Goal: Information Seeking & Learning: Check status

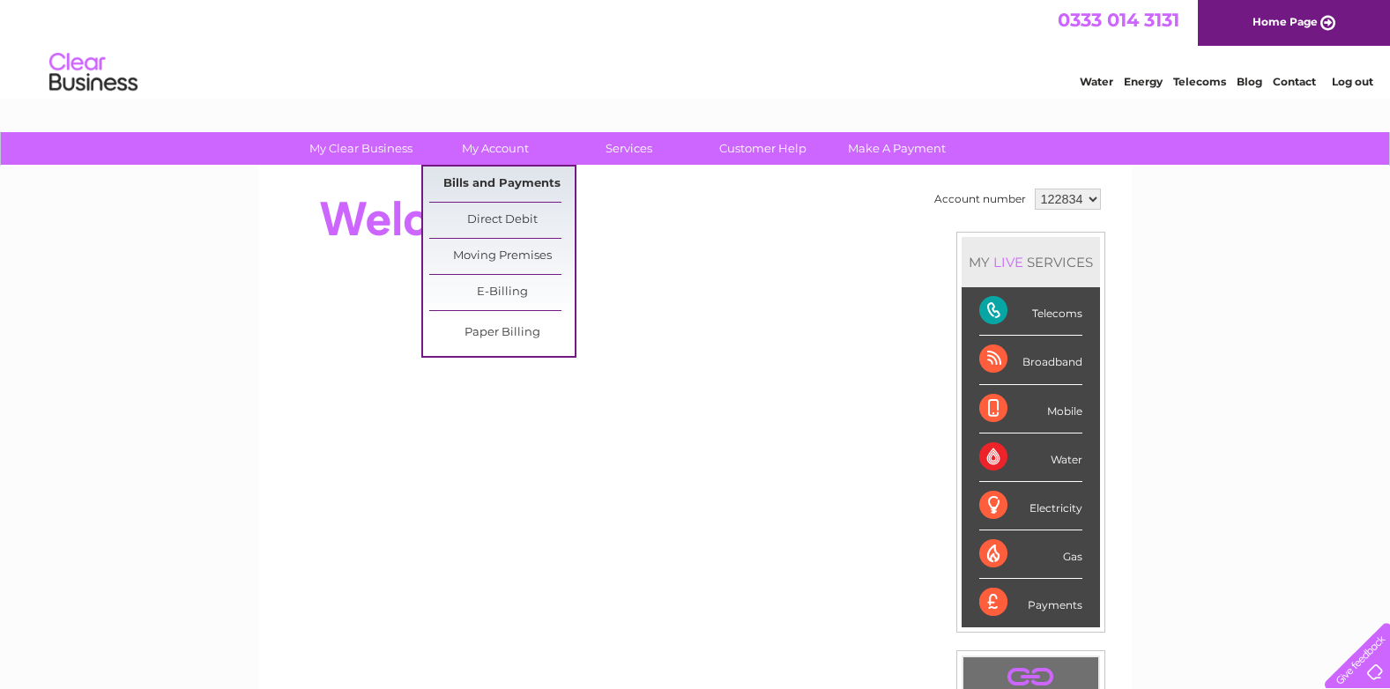
click at [492, 182] on link "Bills and Payments" at bounding box center [501, 184] width 145 height 35
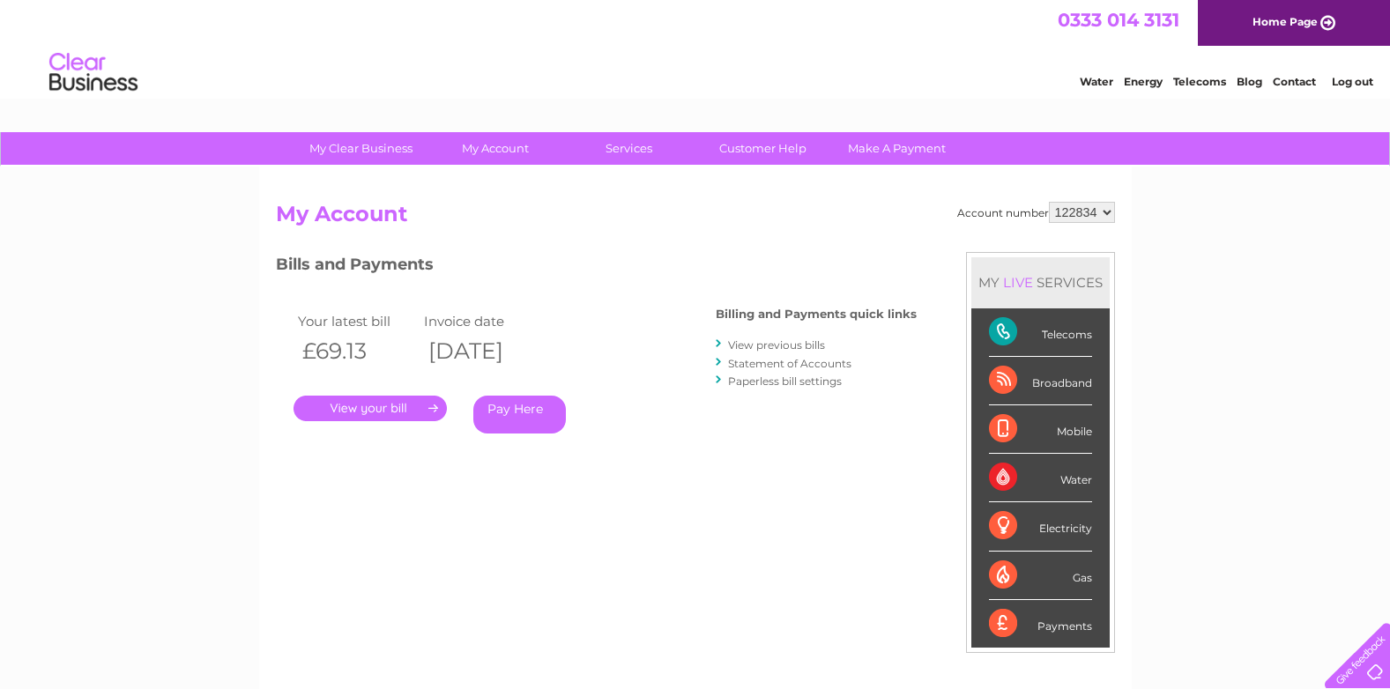
click at [361, 407] on link "." at bounding box center [370, 409] width 153 height 26
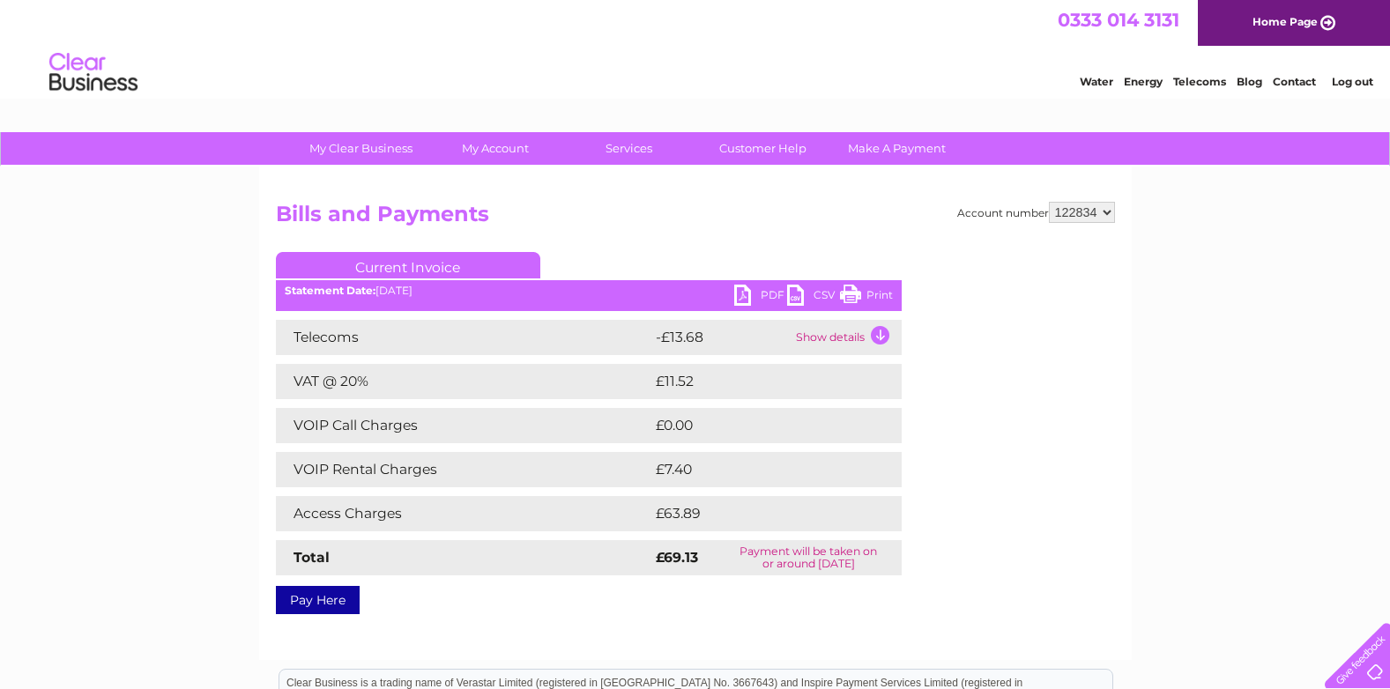
click at [875, 294] on link "Print" at bounding box center [866, 298] width 53 height 26
click at [881, 332] on td "Show details" at bounding box center [846, 337] width 110 height 35
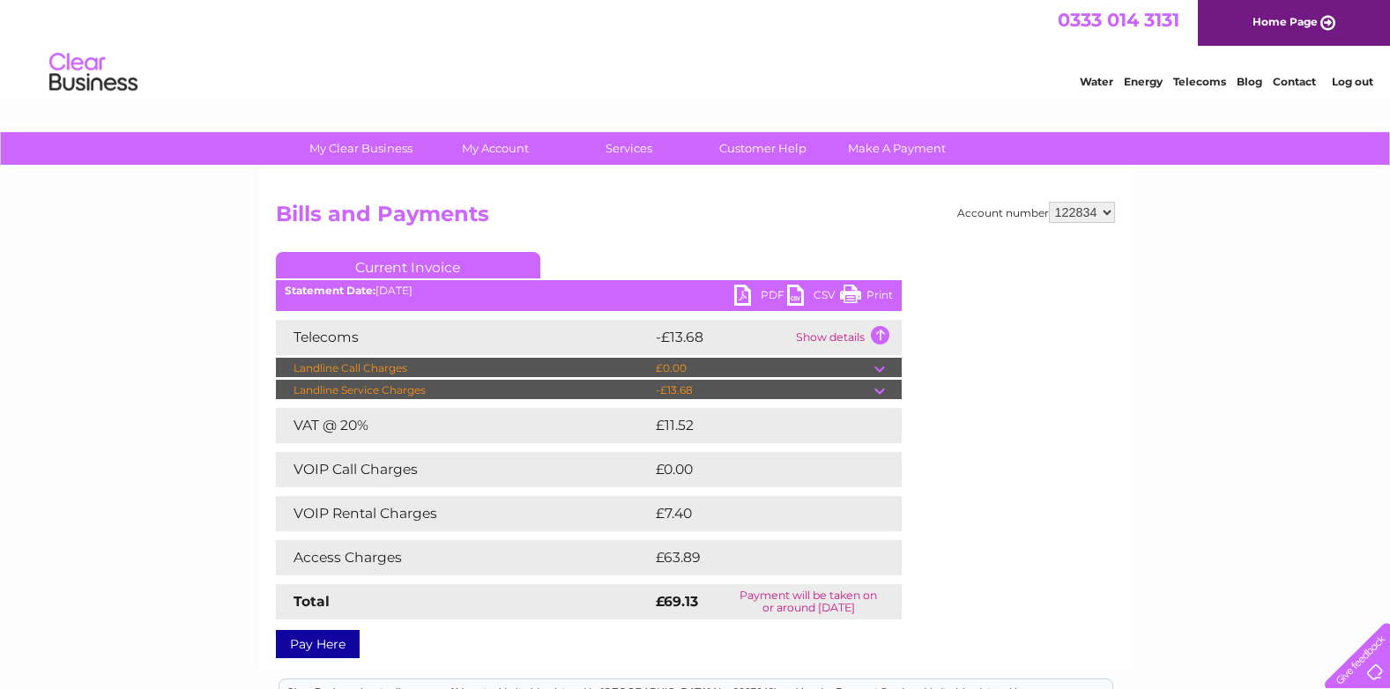
click at [499, 389] on td "Landline Service Charges" at bounding box center [463, 390] width 375 height 21
click at [73, 352] on div "My Clear Business Login Details My Details My Preferences Link Account My Accou…" at bounding box center [695, 551] width 1390 height 839
drag, startPoint x: 888, startPoint y: 299, endPoint x: 151, endPoint y: 588, distance: 791.5
click at [888, 299] on link "Print" at bounding box center [866, 298] width 53 height 26
click at [1109, 210] on select "122834" at bounding box center [1082, 212] width 66 height 21
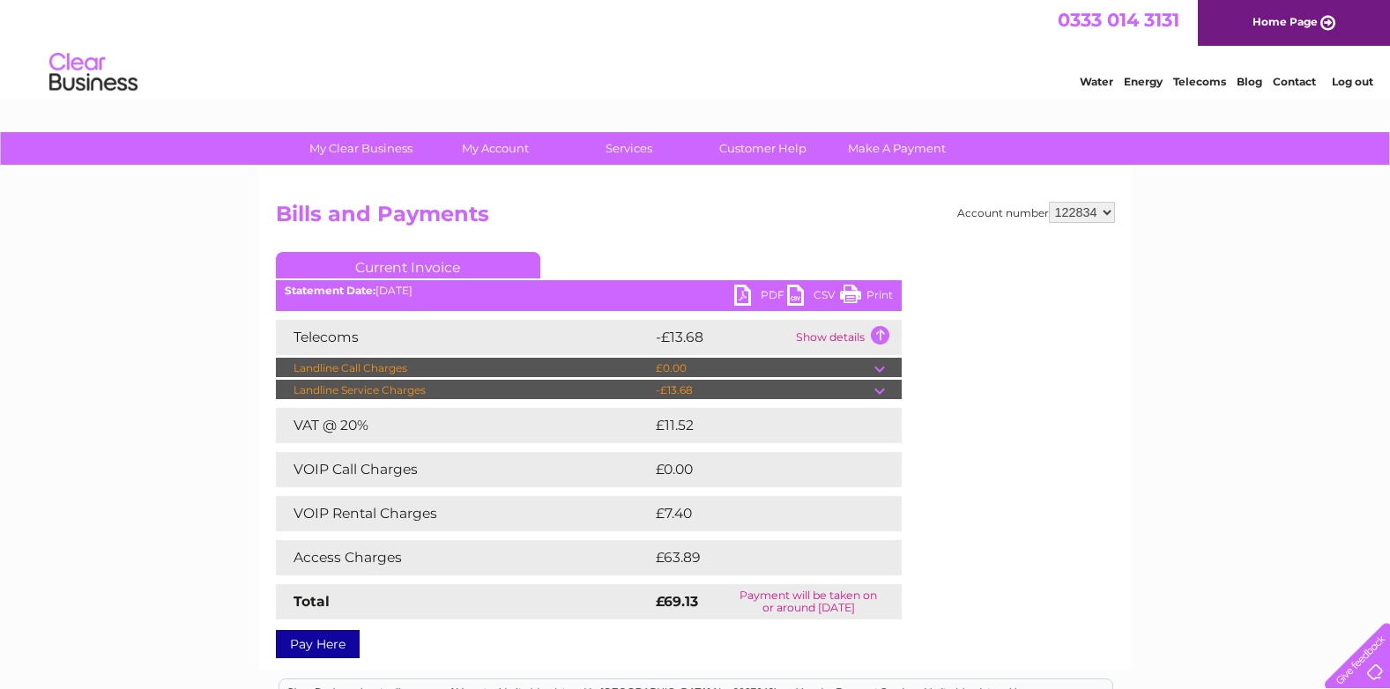
click at [1109, 210] on select "122834" at bounding box center [1082, 212] width 66 height 21
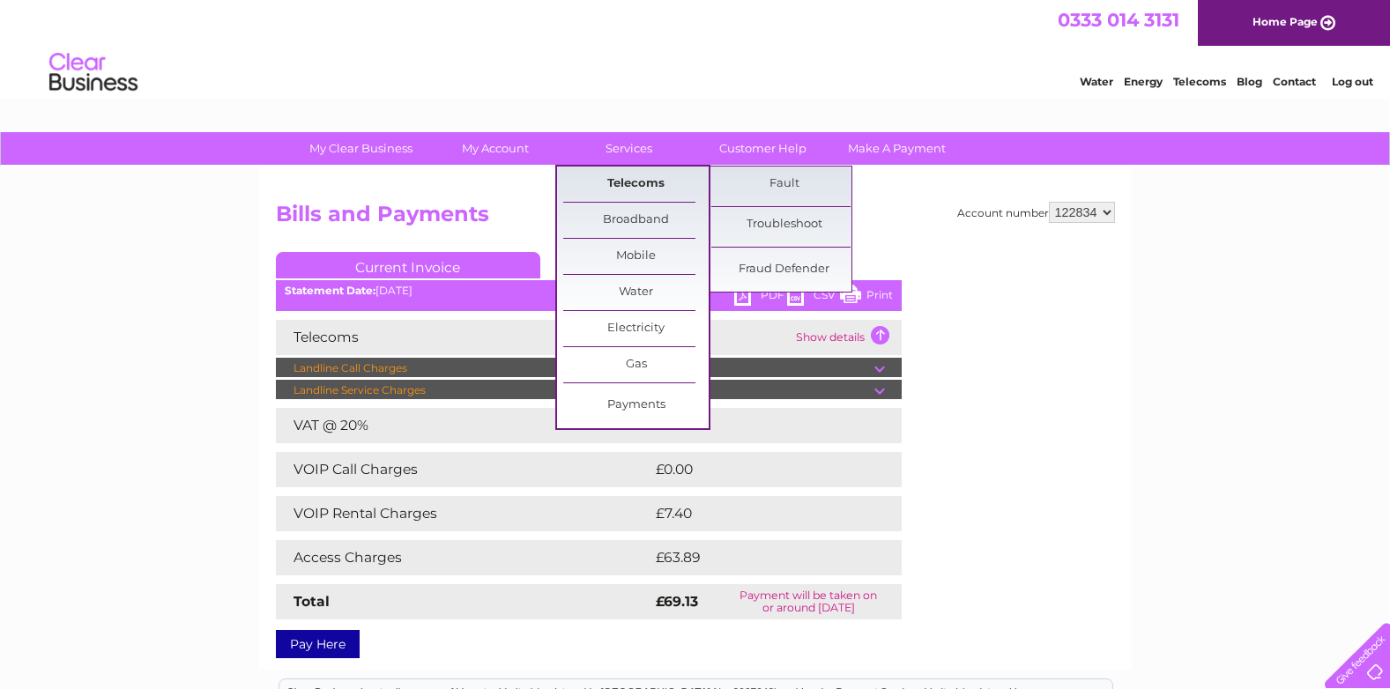
click at [632, 187] on link "Telecoms" at bounding box center [635, 184] width 145 height 35
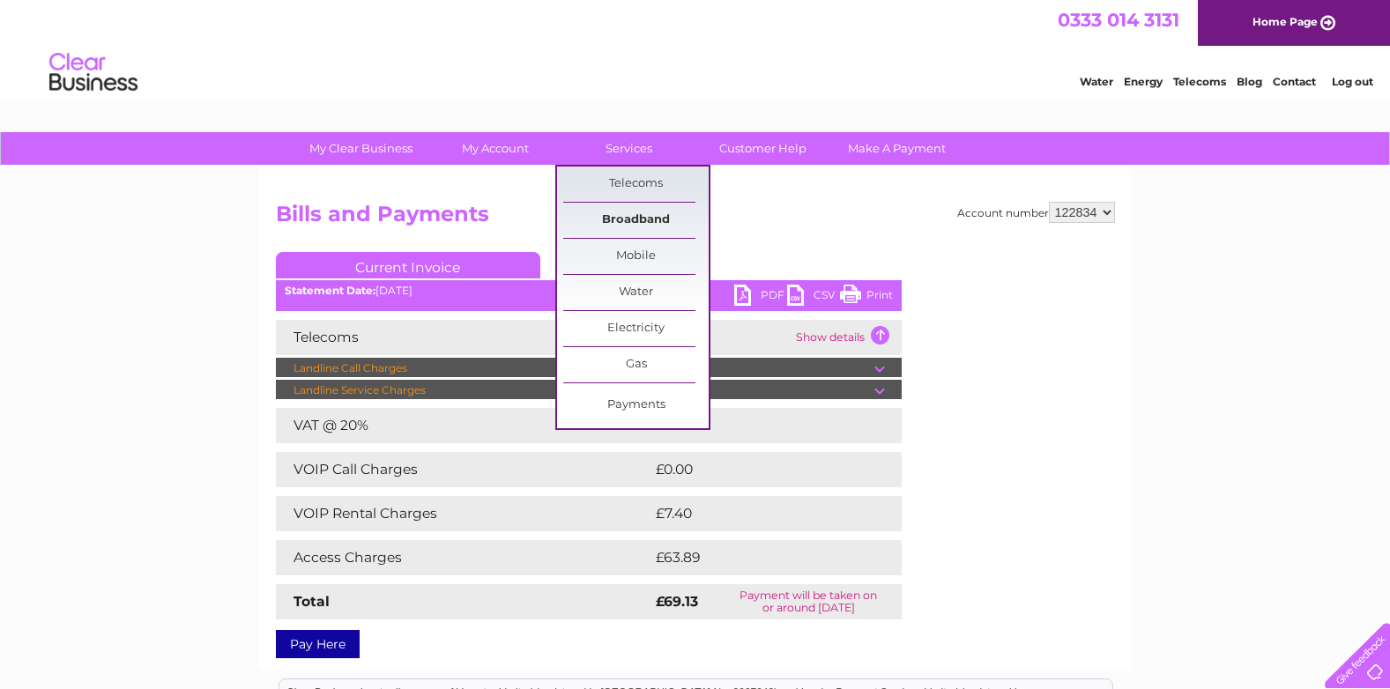
click at [637, 217] on link "Broadband" at bounding box center [635, 220] width 145 height 35
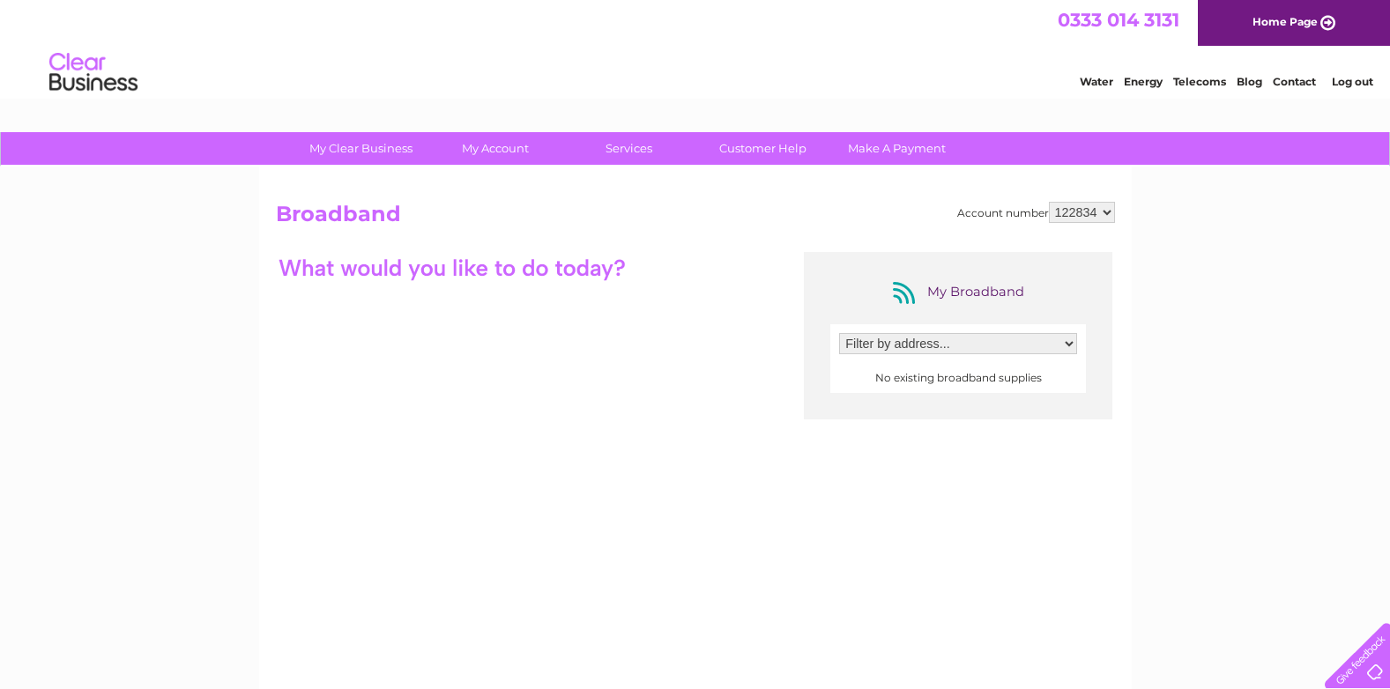
click at [1208, 85] on link "Telecoms" at bounding box center [1199, 81] width 53 height 13
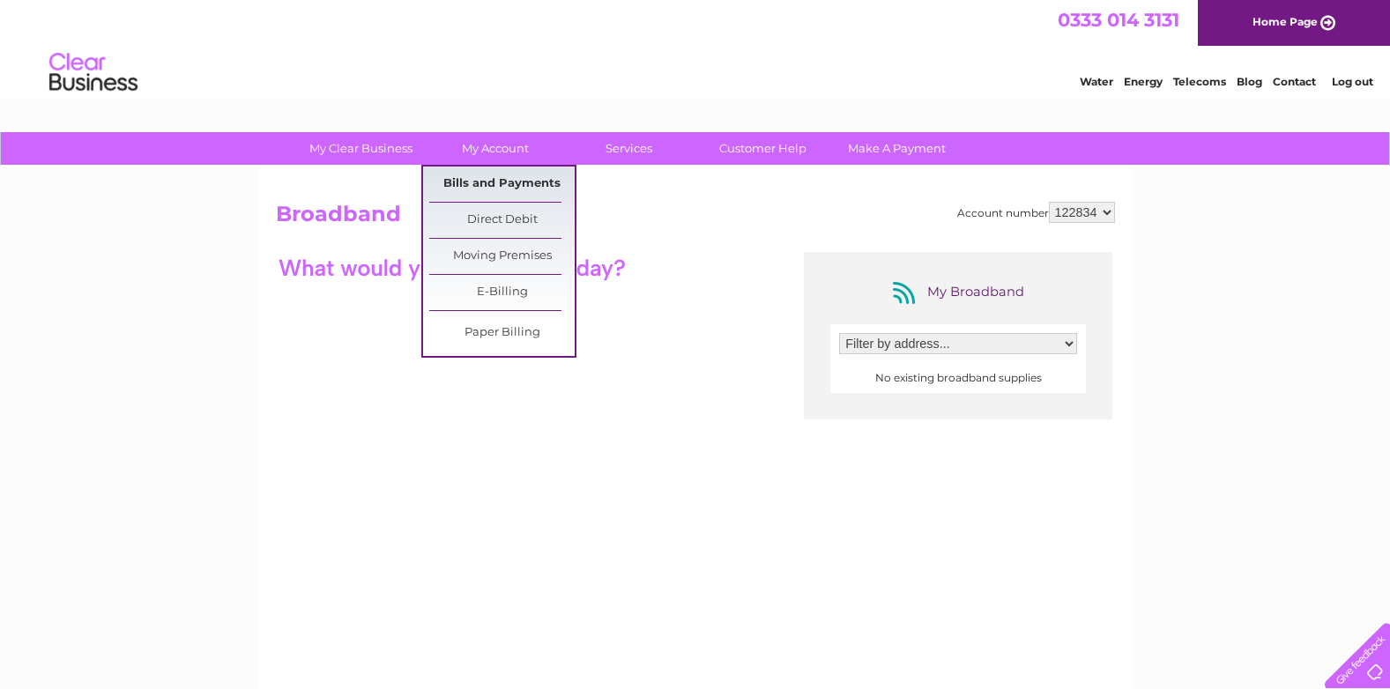
click at [497, 186] on link "Bills and Payments" at bounding box center [501, 184] width 145 height 35
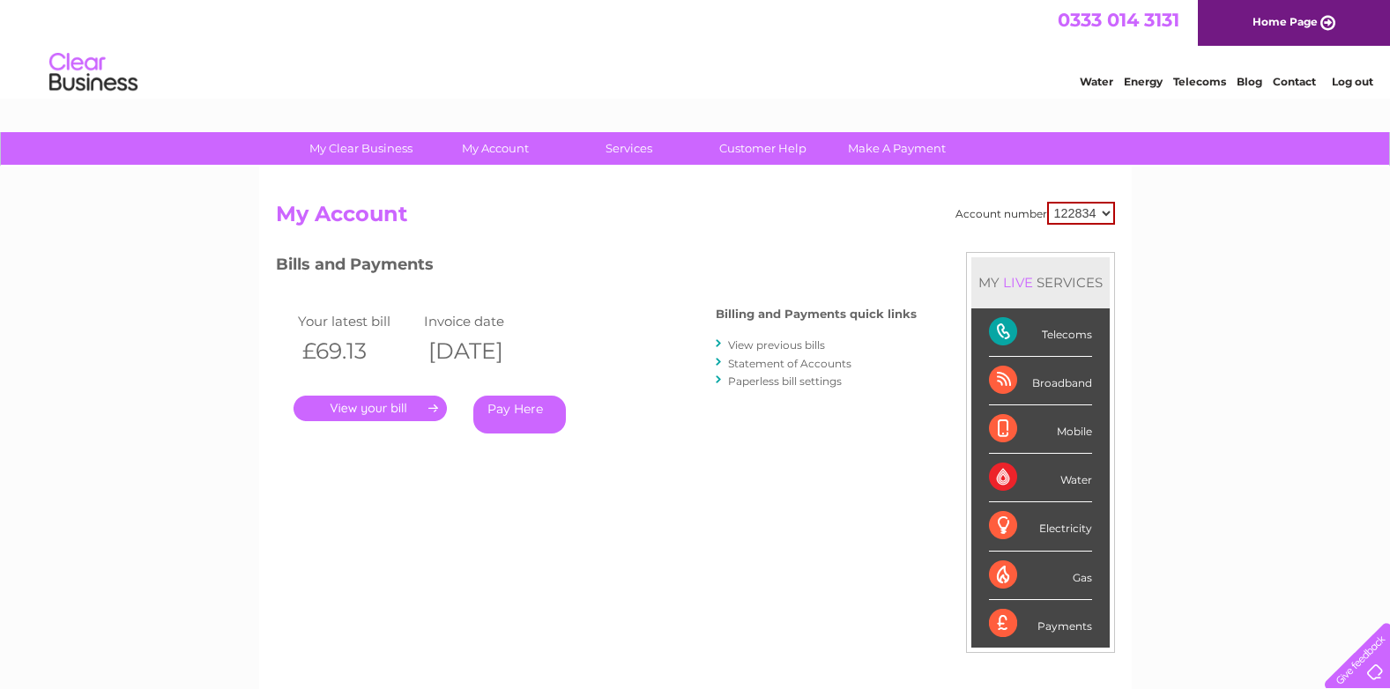
click at [757, 346] on link "View previous bills" at bounding box center [776, 344] width 97 height 13
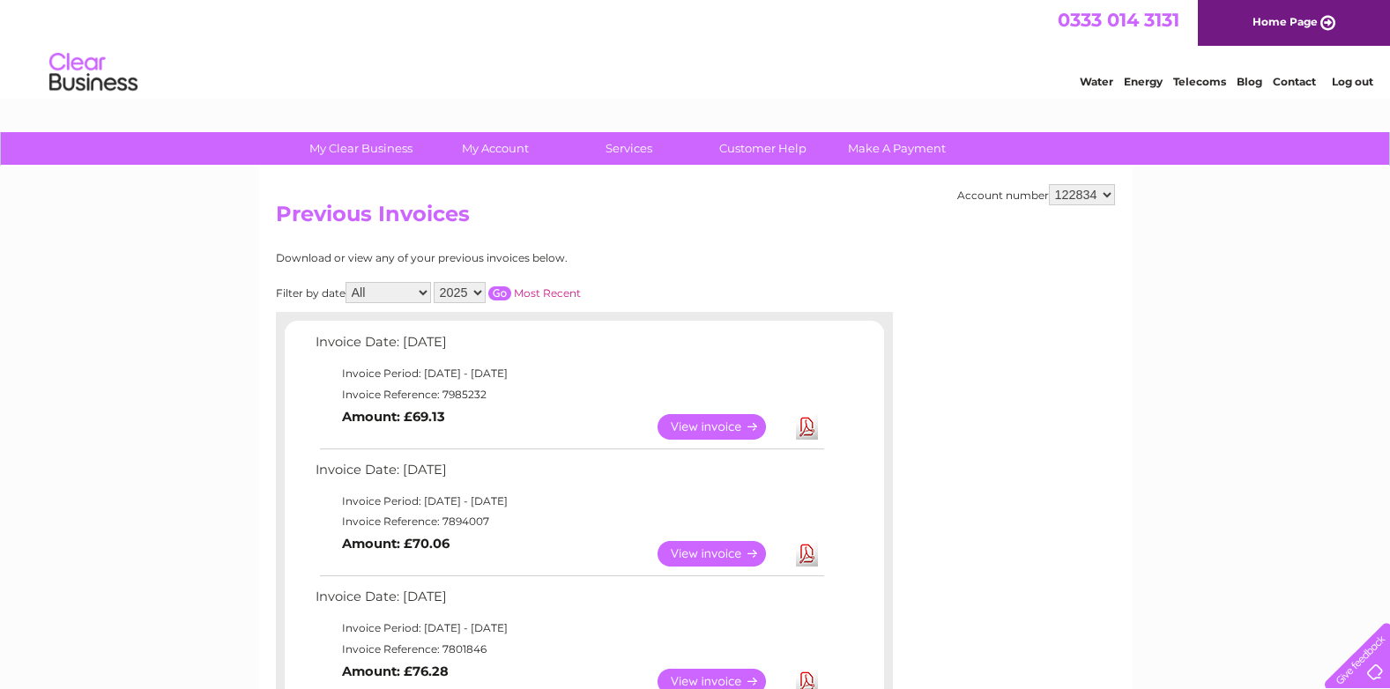
click at [725, 551] on link "View" at bounding box center [723, 554] width 130 height 26
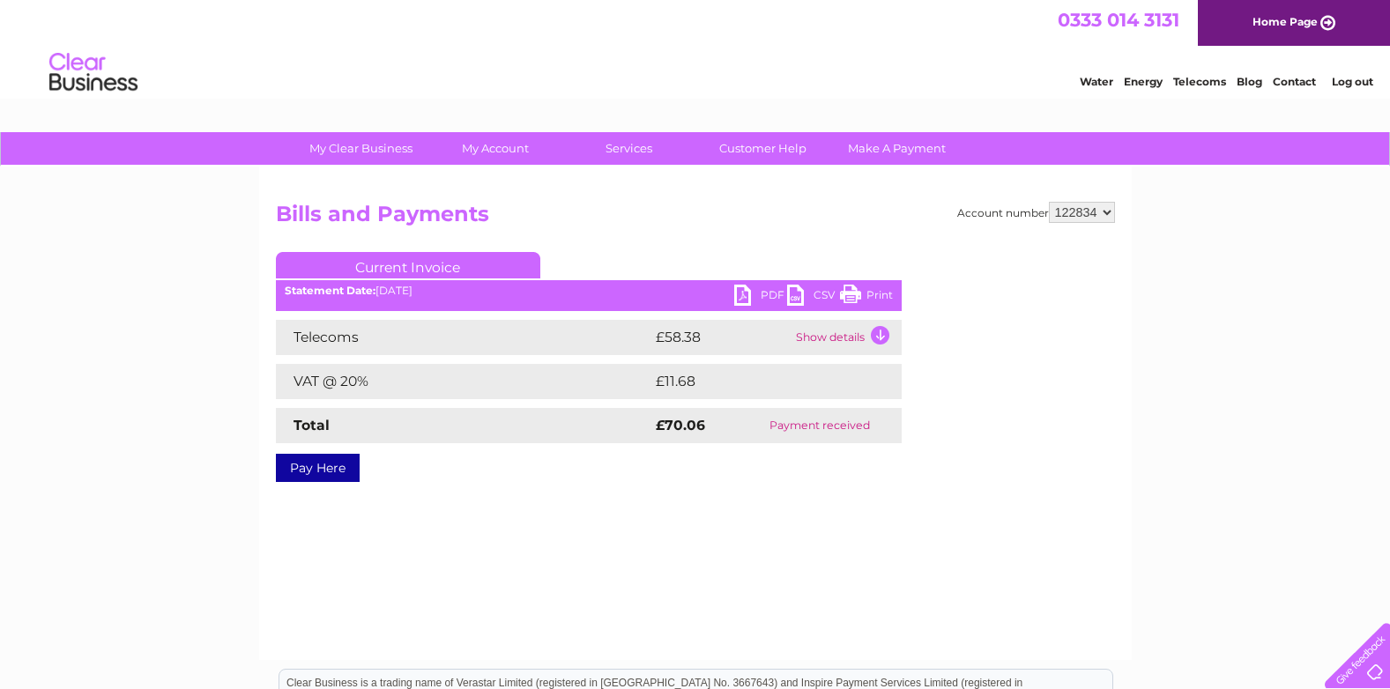
click at [859, 340] on td "Show details" at bounding box center [846, 337] width 110 height 35
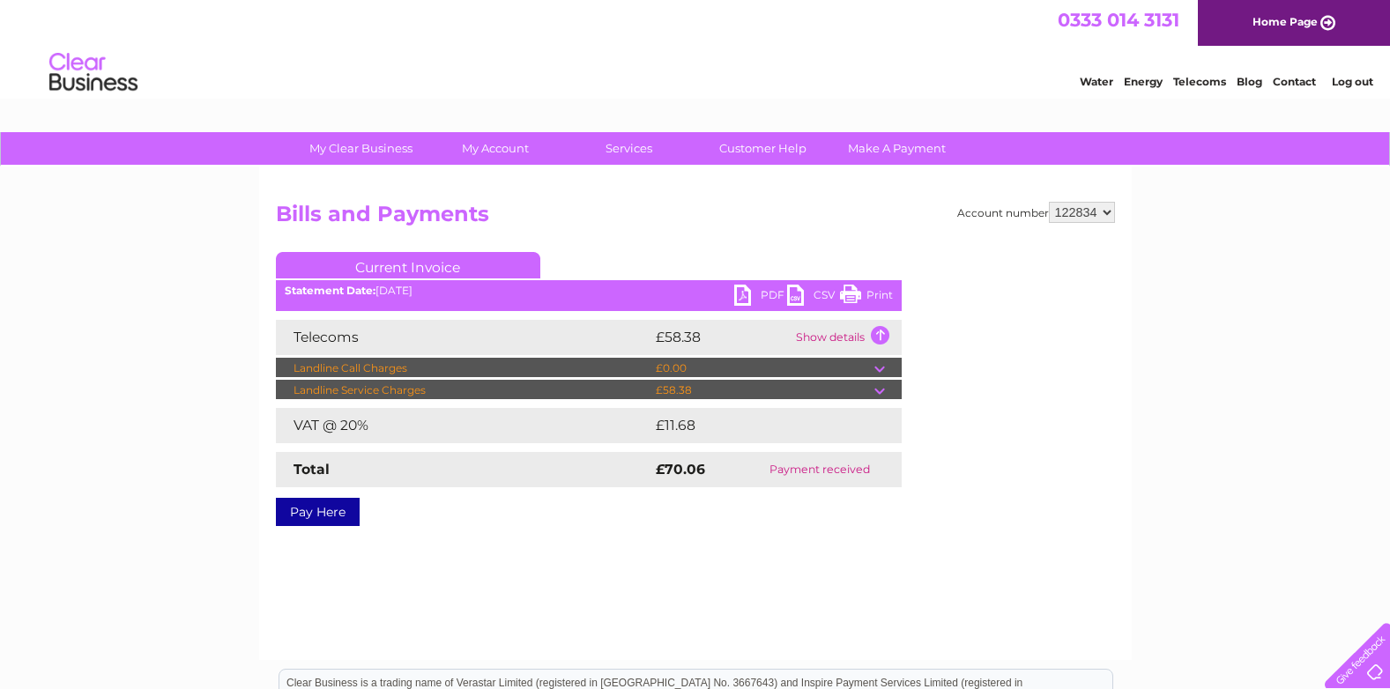
click at [882, 294] on link "Print" at bounding box center [866, 298] width 53 height 26
click at [881, 331] on td "Show details" at bounding box center [846, 337] width 110 height 35
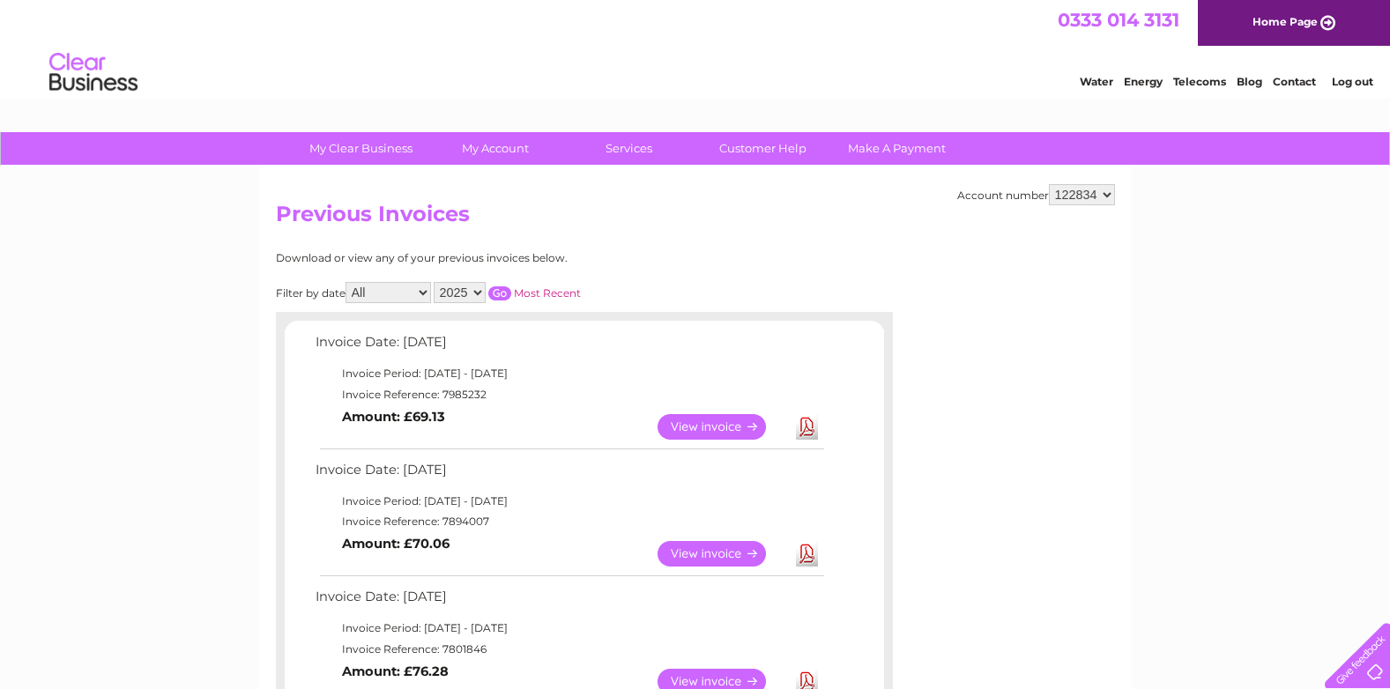
scroll to position [88, 0]
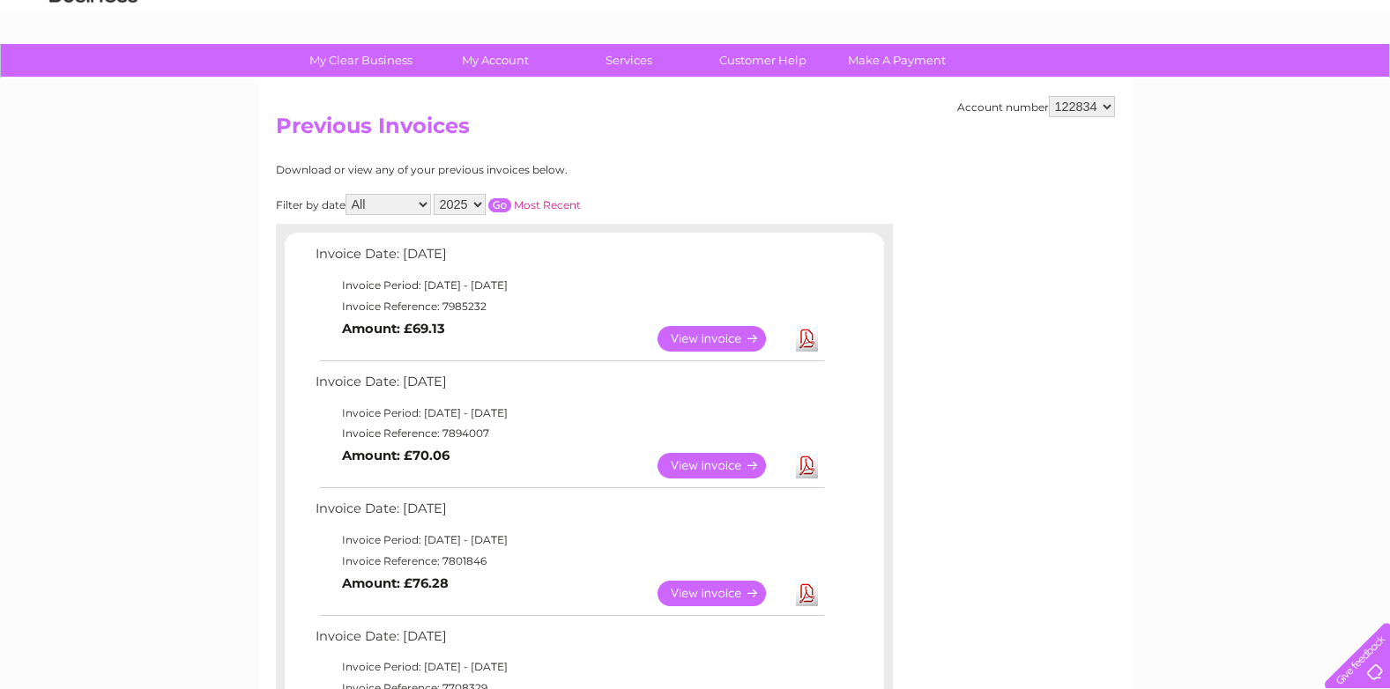
click at [725, 595] on link "View" at bounding box center [723, 594] width 130 height 26
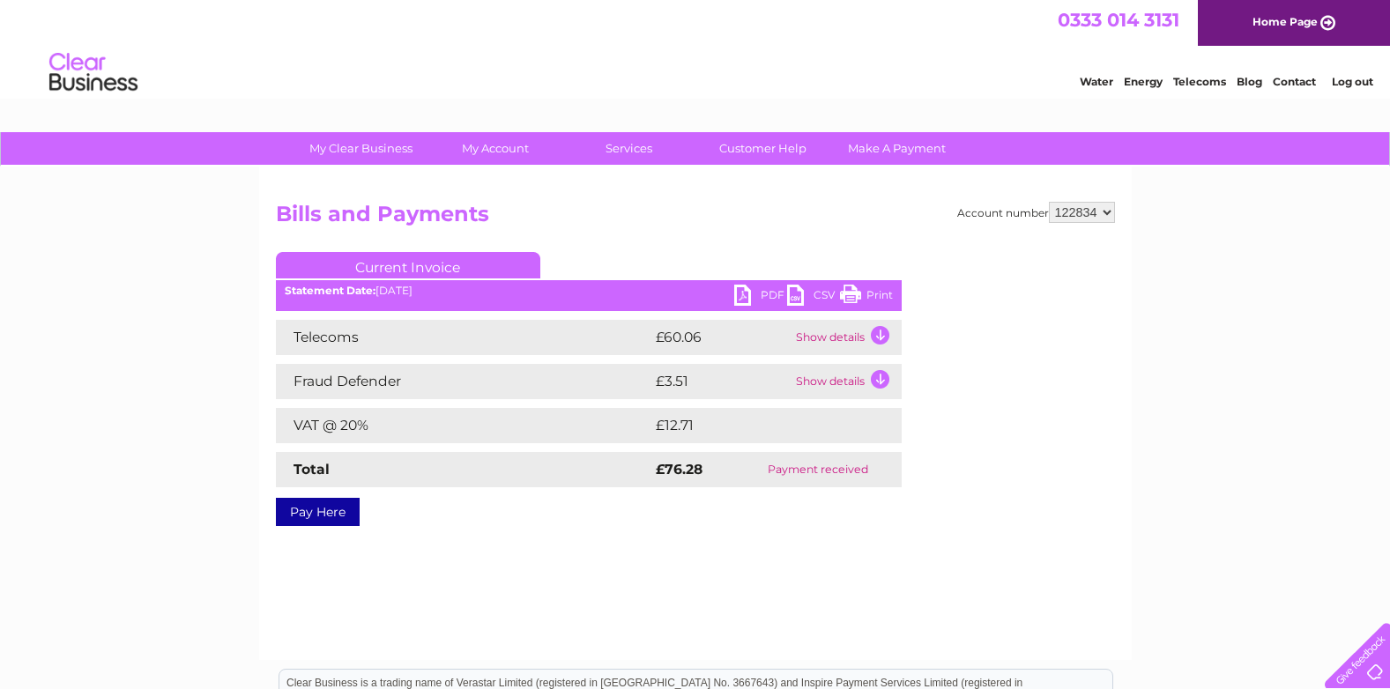
click at [306, 515] on link "Pay Here" at bounding box center [318, 512] width 84 height 28
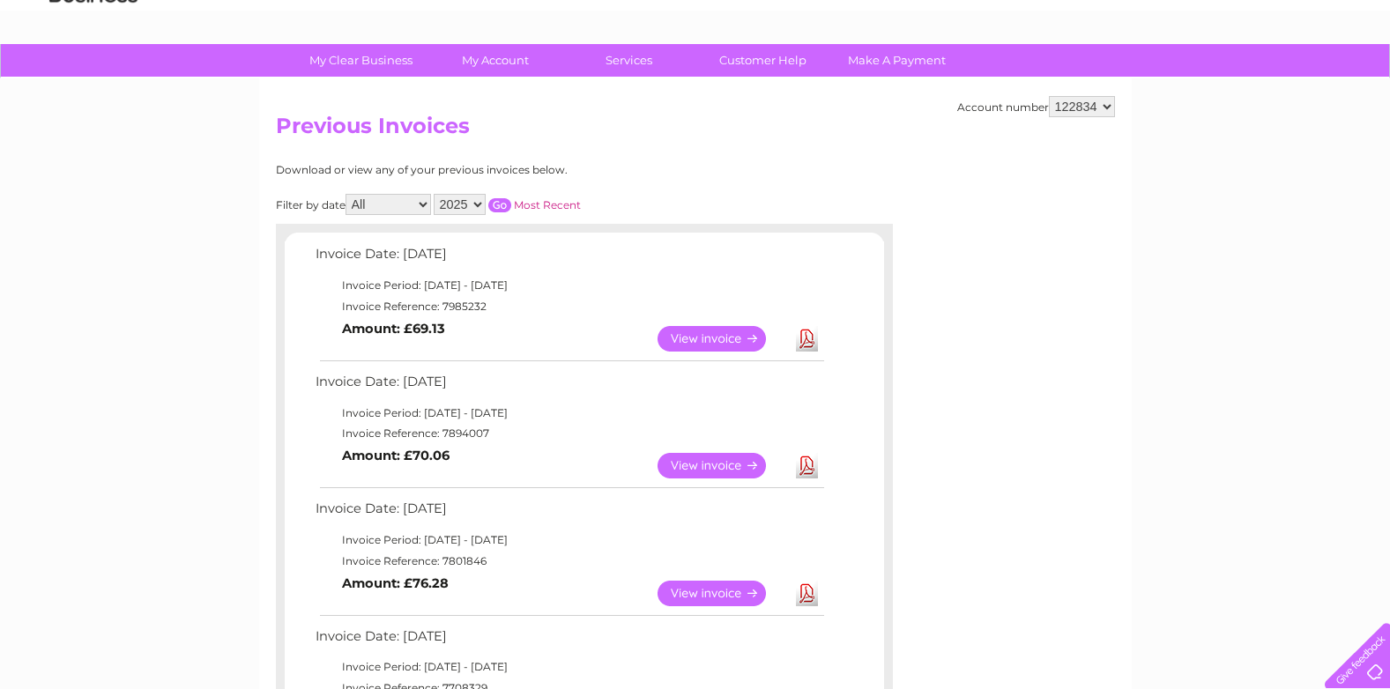
click at [710, 594] on link "View" at bounding box center [723, 594] width 130 height 26
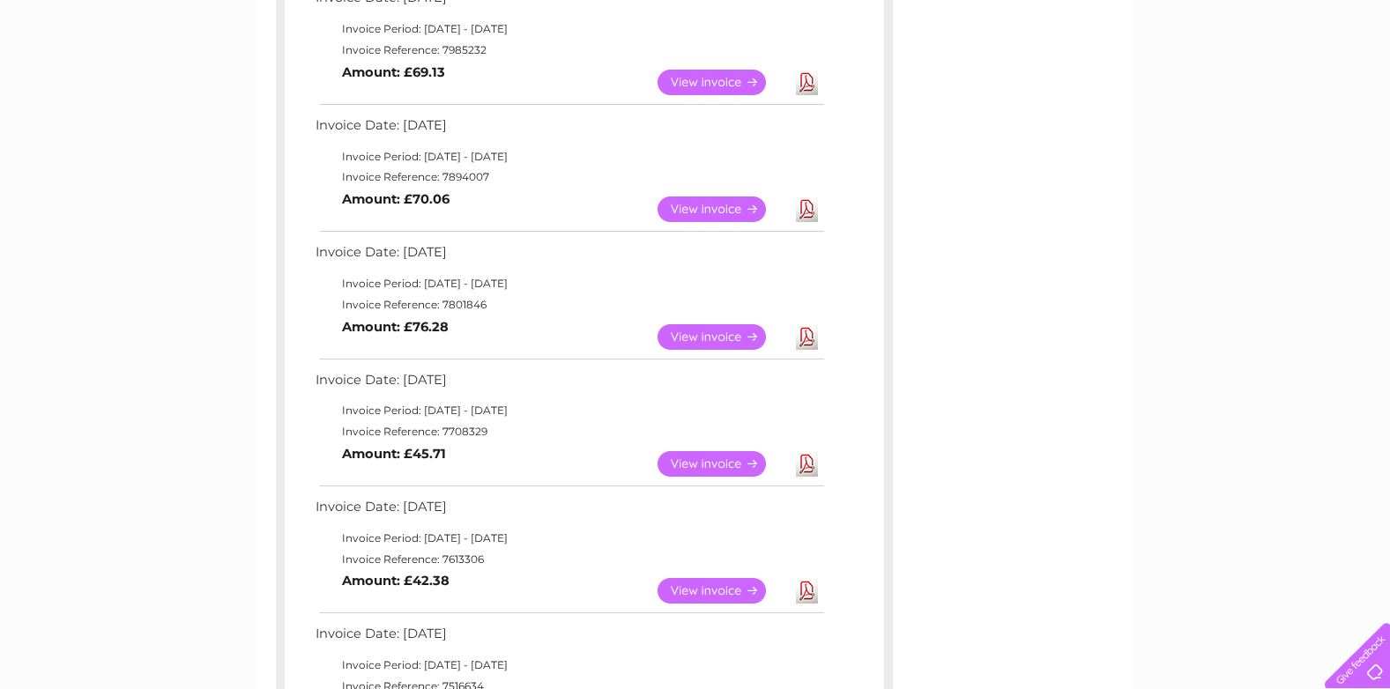
scroll to position [353, 0]
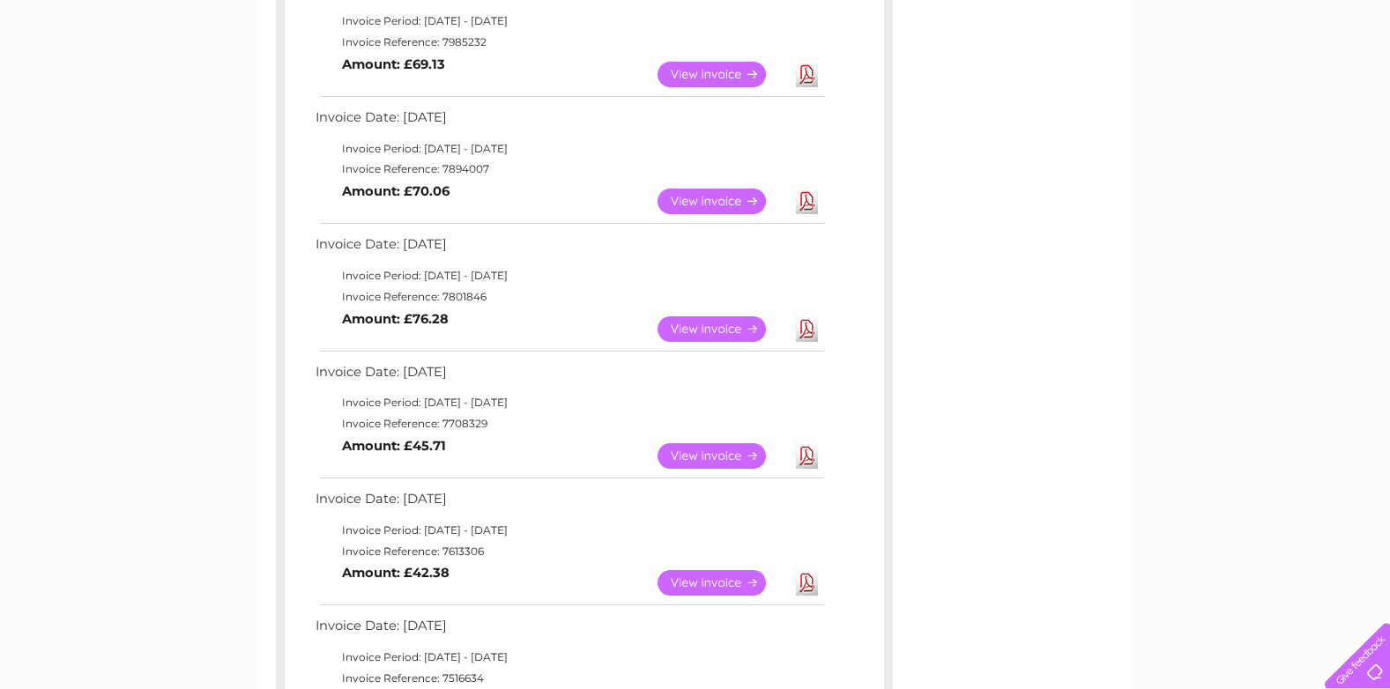
click at [730, 328] on link "View" at bounding box center [723, 329] width 130 height 26
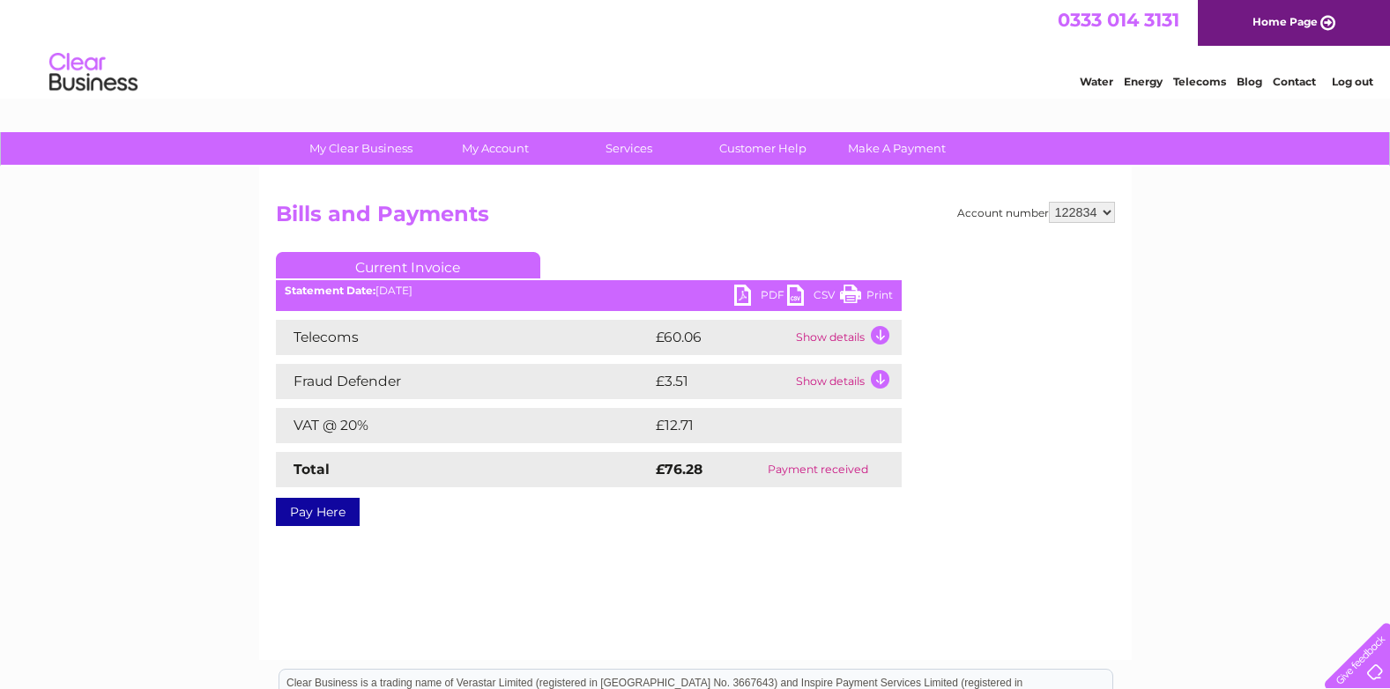
click at [881, 337] on td "Show details" at bounding box center [846, 337] width 110 height 35
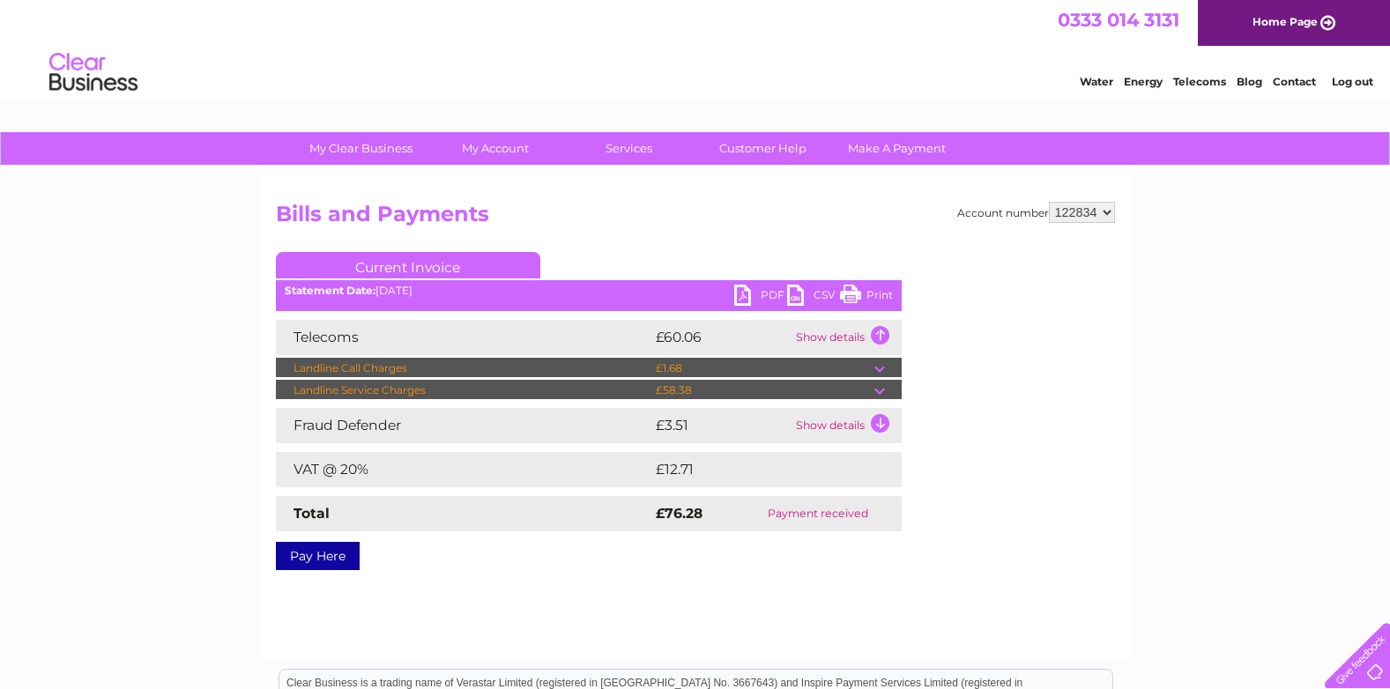
click at [886, 286] on link "Print" at bounding box center [866, 298] width 53 height 26
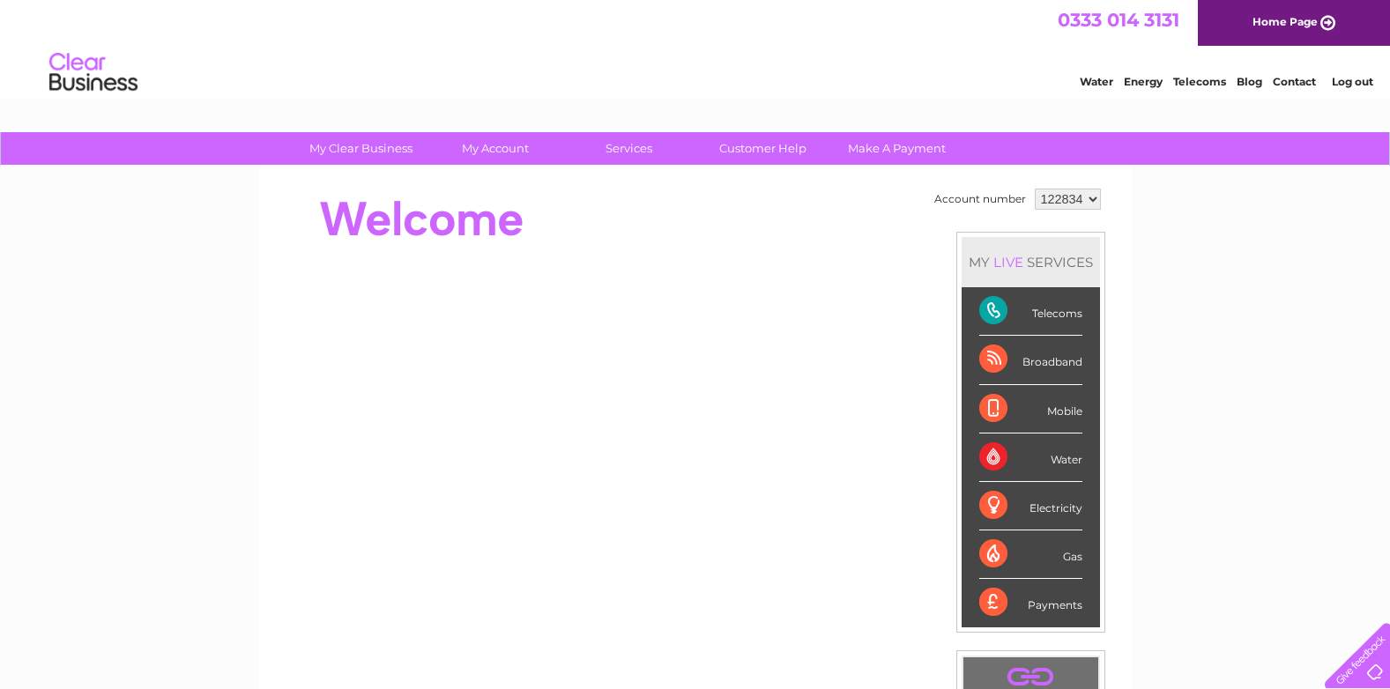
click at [995, 365] on div "Broadband" at bounding box center [1030, 360] width 103 height 48
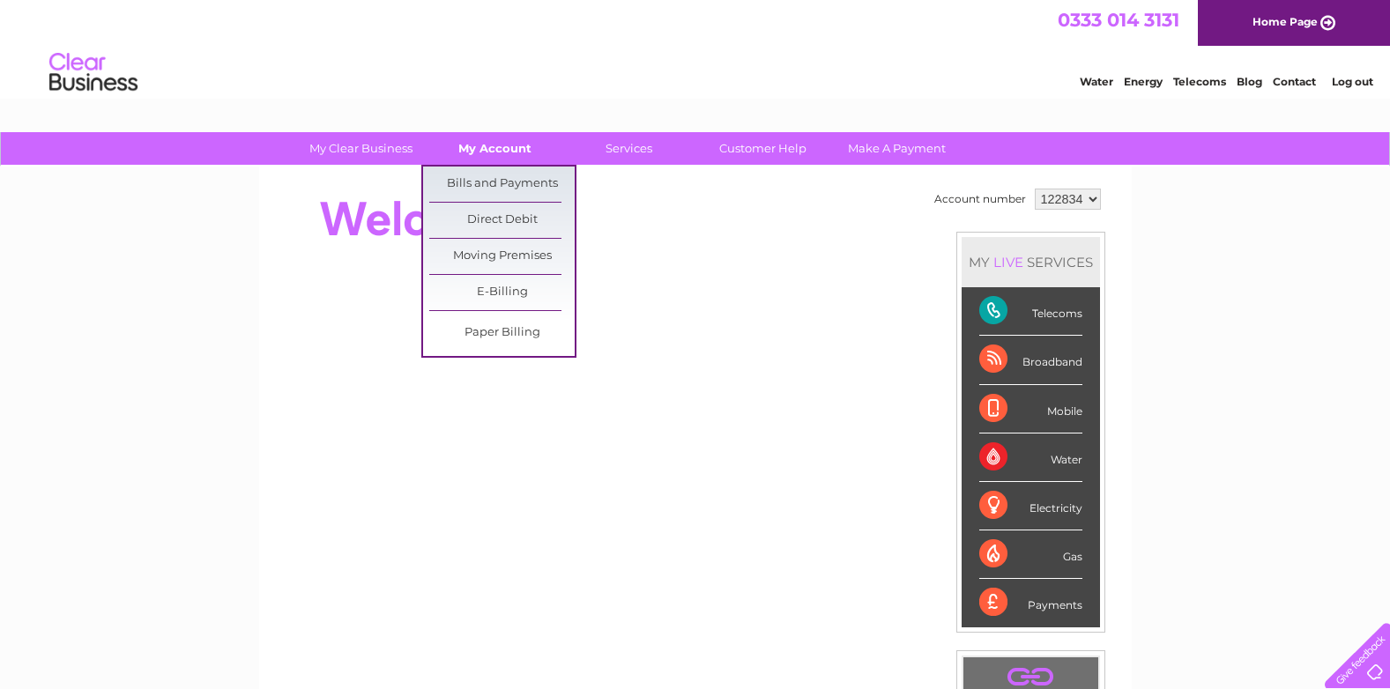
click at [501, 152] on link "My Account" at bounding box center [494, 148] width 145 height 33
click at [502, 183] on link "Bills and Payments" at bounding box center [501, 184] width 145 height 35
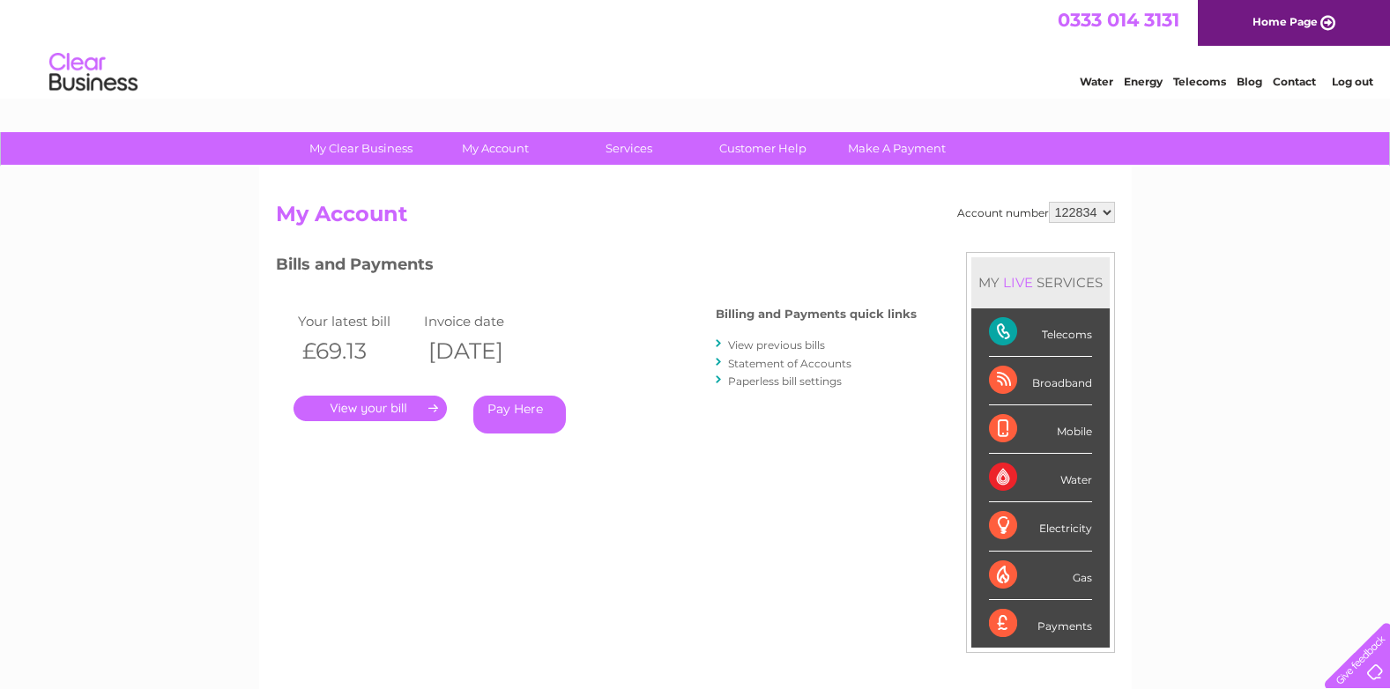
click at [1287, 82] on link "Contact" at bounding box center [1294, 81] width 43 height 13
